Goal: Information Seeking & Learning: Check status

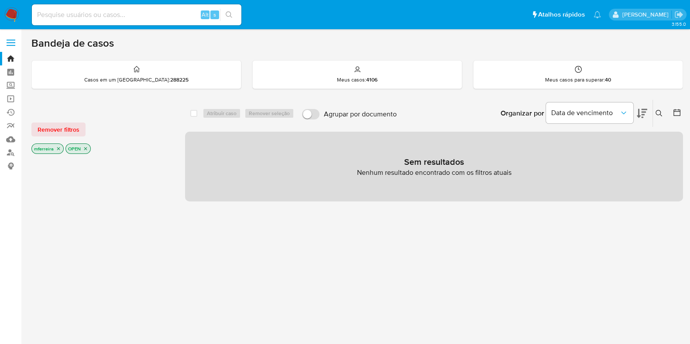
click at [129, 19] on input at bounding box center [137, 14] width 210 height 11
paste input "2594087705"
type input "2594087705"
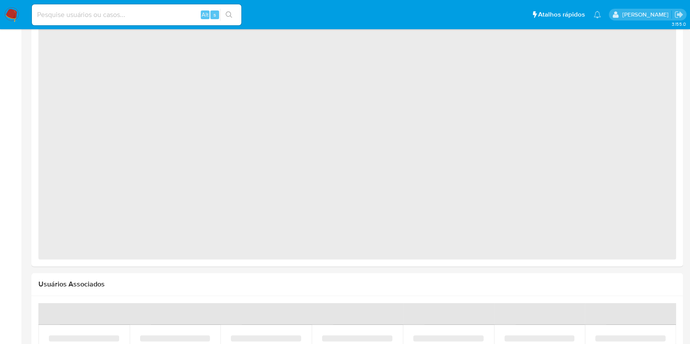
scroll to position [516, 0]
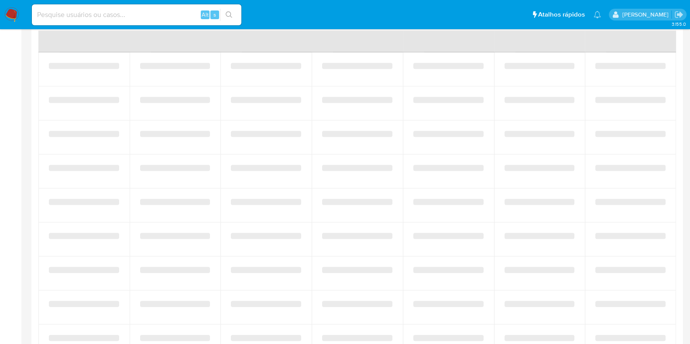
select select "10"
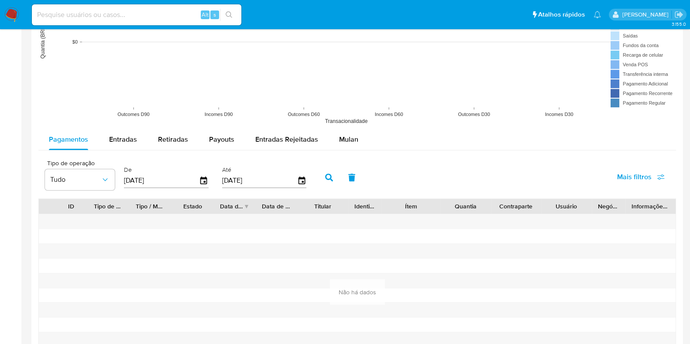
scroll to position [709, 0]
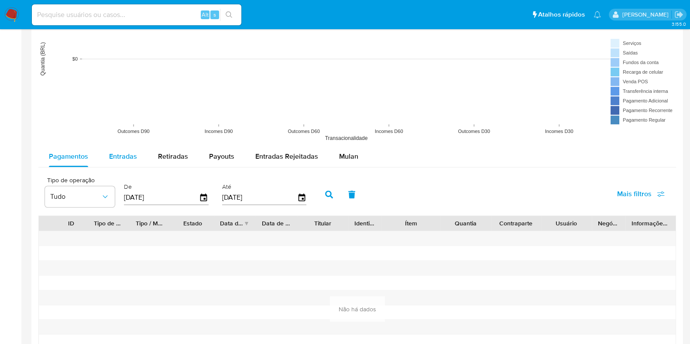
click at [143, 154] on button "Entradas" at bounding box center [123, 156] width 49 height 21
select select "10"
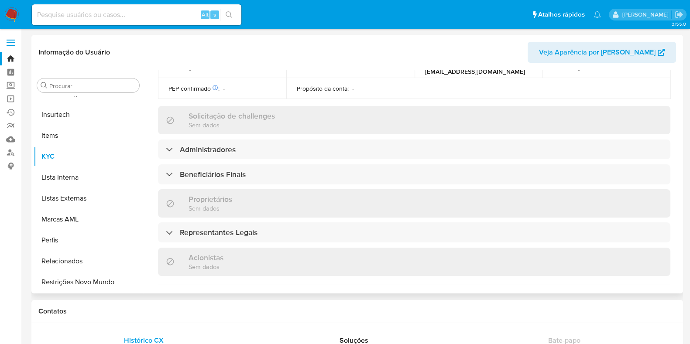
scroll to position [243, 0]
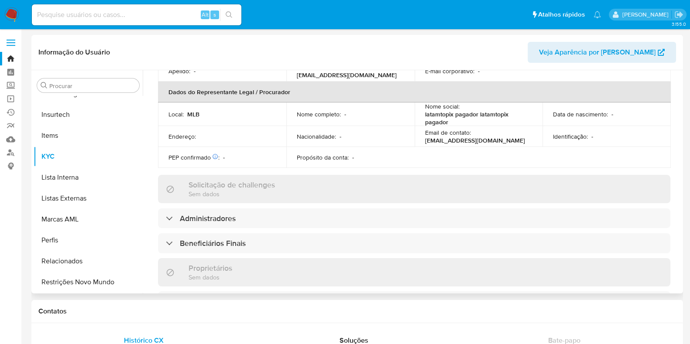
click at [231, 231] on div "Informações da empresa ID do usuário : 2594087705 Nome do comércio : latamtopix…" at bounding box center [414, 214] width 513 height 691
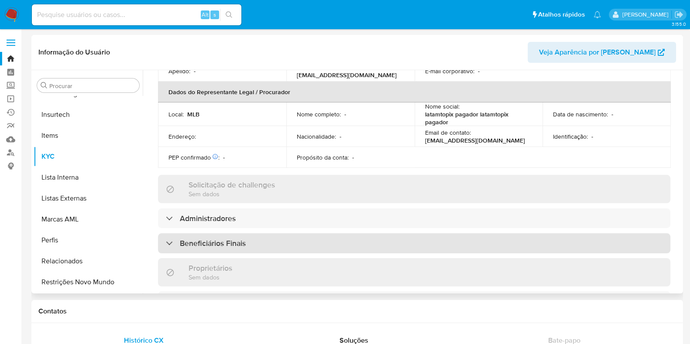
click at [233, 234] on div "Beneficiários Finais" at bounding box center [414, 244] width 513 height 20
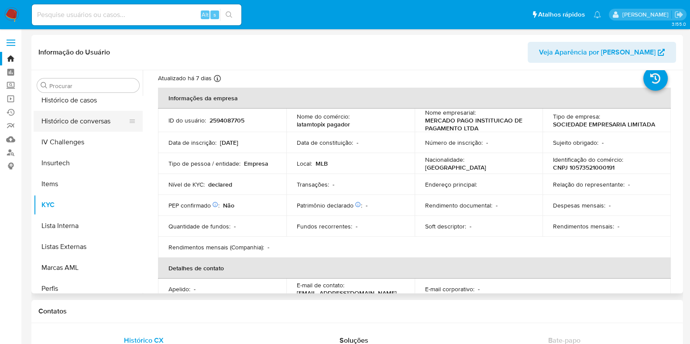
scroll to position [281, 0]
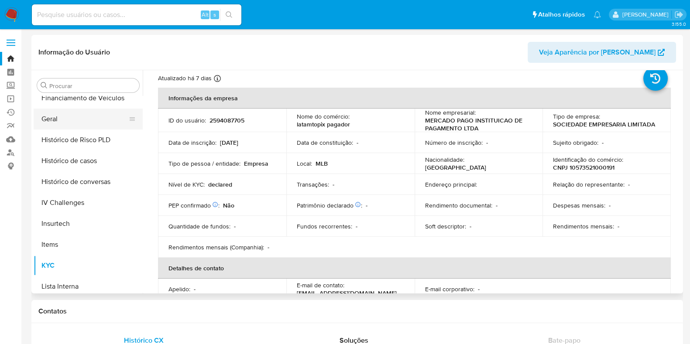
click at [54, 122] on button "Geral" at bounding box center [85, 119] width 102 height 21
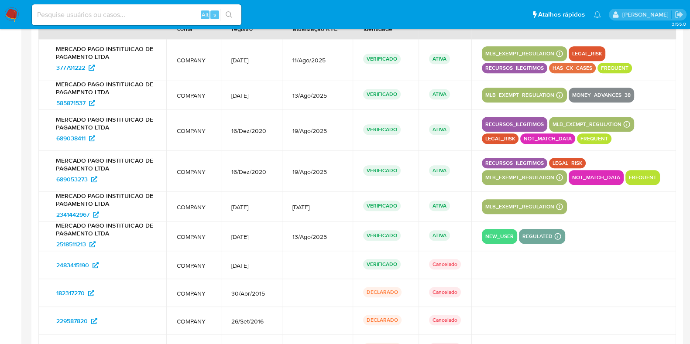
scroll to position [1209, 0]
